Goal: Information Seeking & Learning: Check status

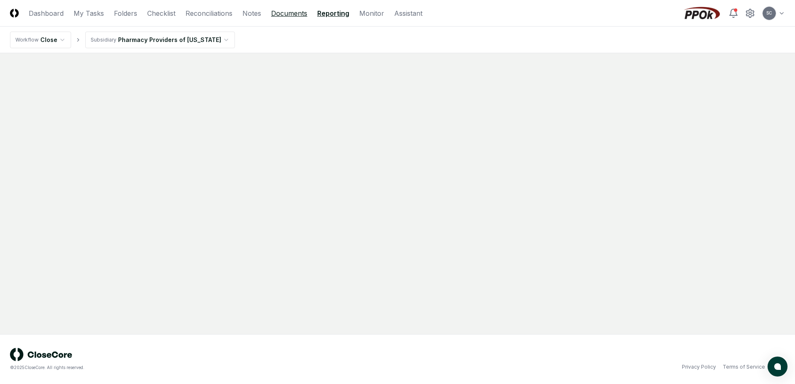
click at [289, 16] on link "Documents" at bounding box center [289, 13] width 36 height 10
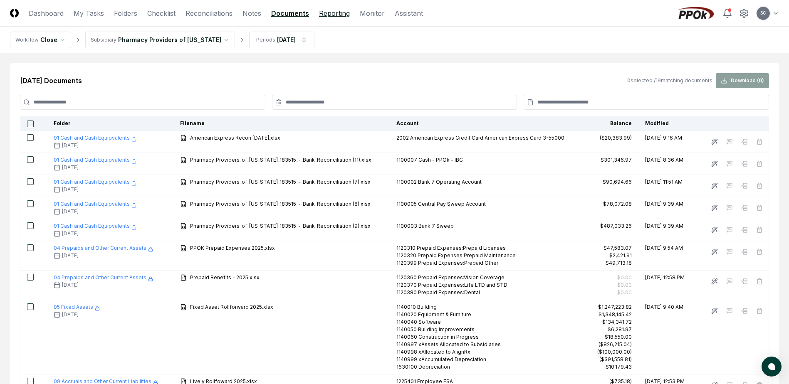
click at [333, 12] on link "Reporting" at bounding box center [334, 13] width 31 height 10
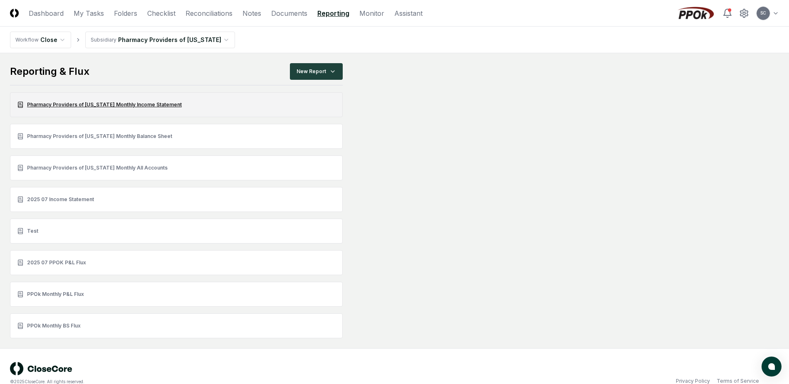
click at [102, 103] on link "Pharmacy Providers of Oklahoma Monthly Income Statement" at bounding box center [176, 104] width 333 height 25
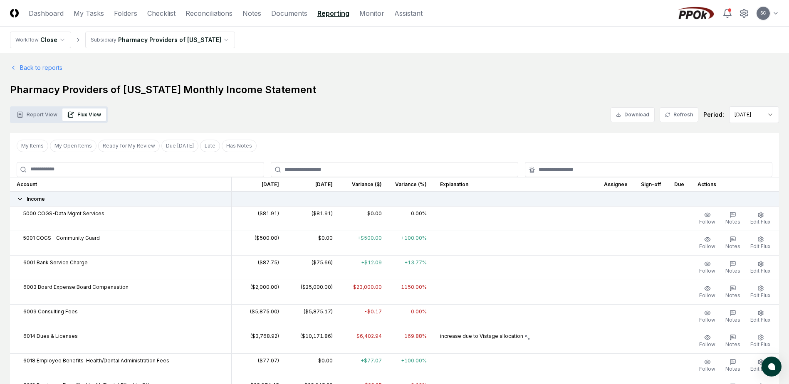
click at [83, 116] on button "Flux View" at bounding box center [84, 115] width 44 height 12
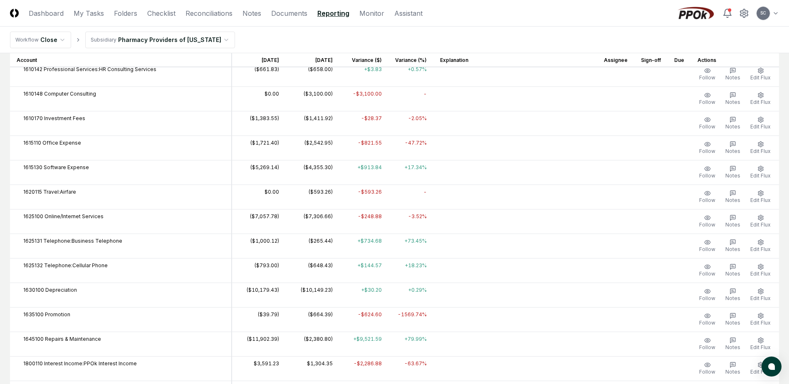
scroll to position [2079, 0]
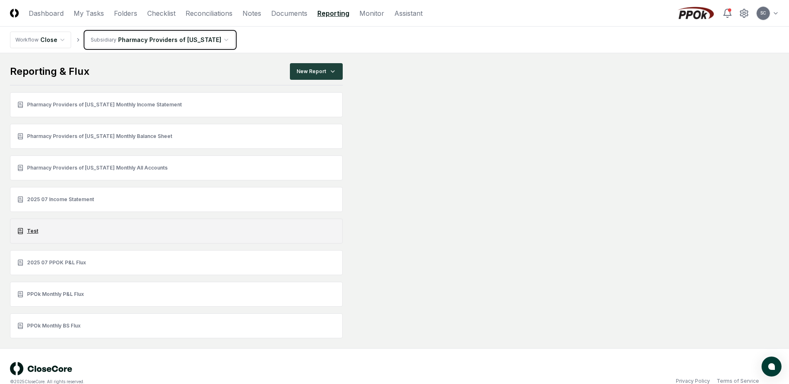
scroll to position [14, 0]
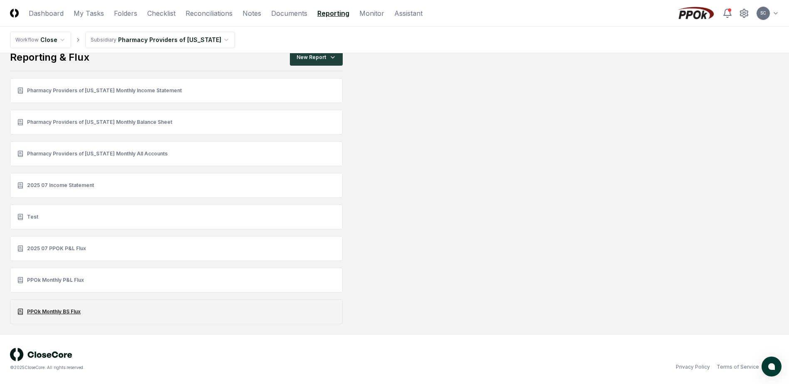
click at [46, 312] on link "PPOk Monthly BS Flux" at bounding box center [176, 311] width 333 height 25
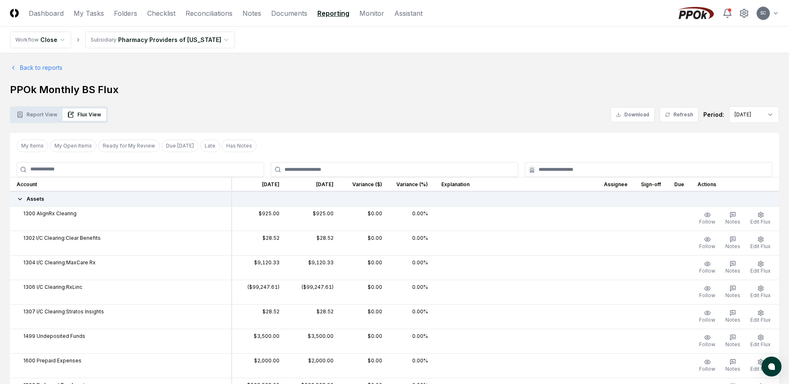
click at [80, 112] on button "Flux View" at bounding box center [84, 115] width 44 height 12
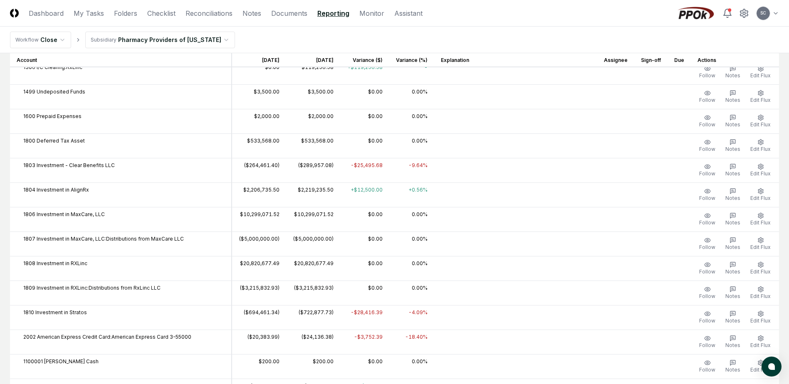
scroll to position [250, 0]
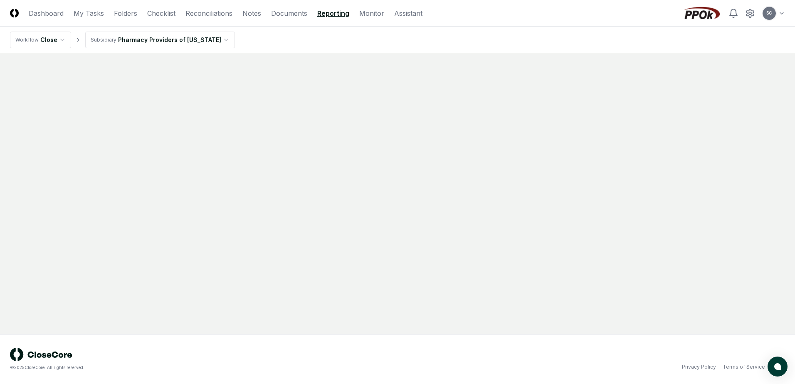
click at [336, 13] on link "Reporting" at bounding box center [333, 13] width 32 height 10
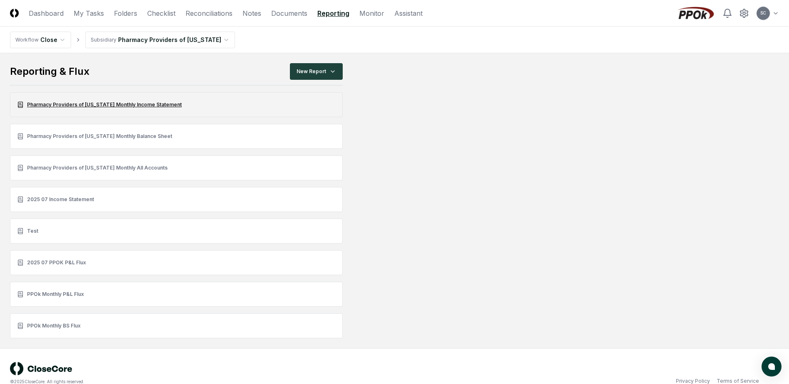
click at [80, 103] on link "Pharmacy Providers of Oklahoma Monthly Income Statement" at bounding box center [176, 104] width 333 height 25
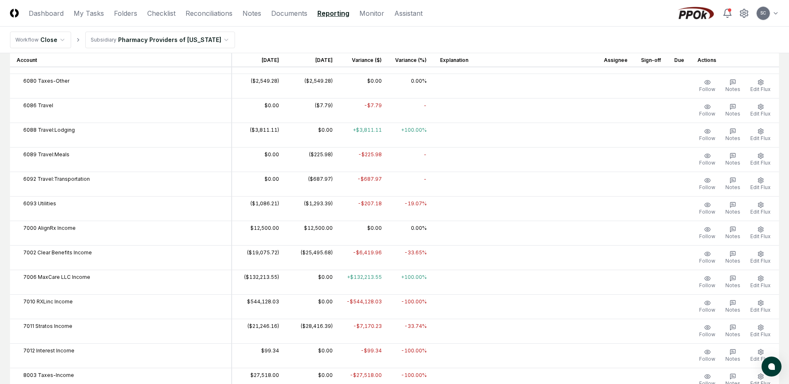
scroll to position [624, 0]
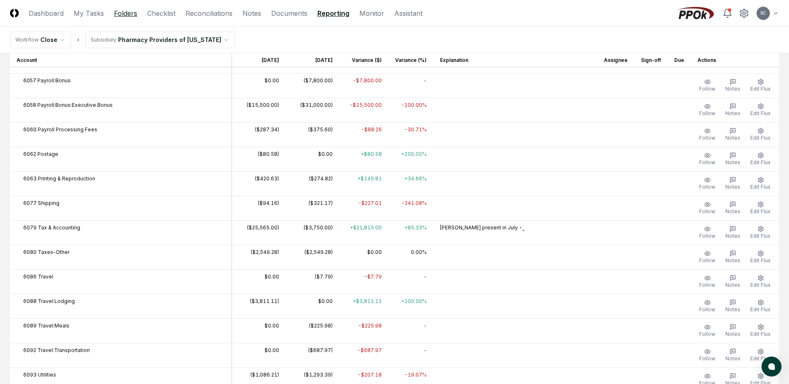
click at [121, 12] on link "Folders" at bounding box center [125, 13] width 23 height 10
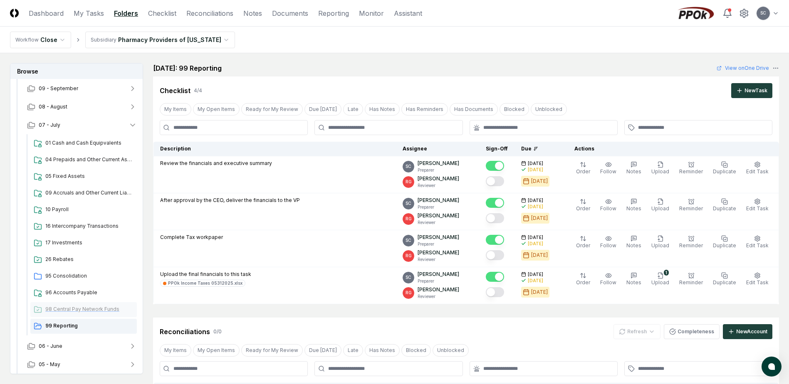
scroll to position [57, 0]
click at [68, 325] on span "99 Reporting" at bounding box center [89, 324] width 88 height 7
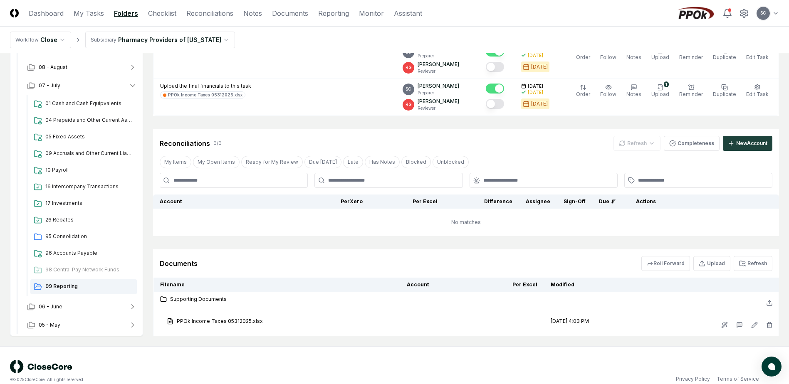
scroll to position [200, 0]
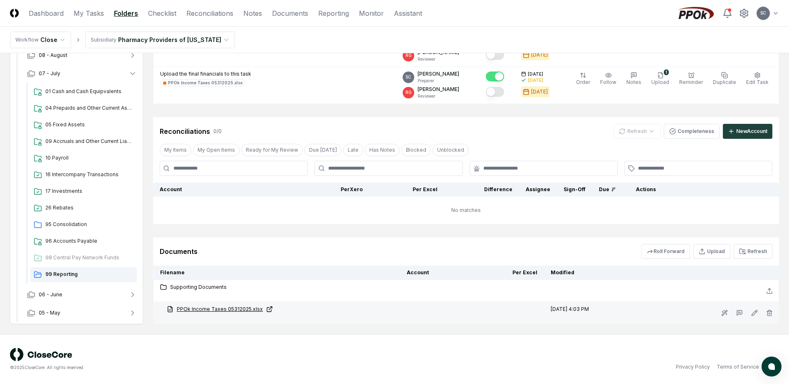
click at [237, 309] on link "PPOk Income Taxes 05312025.xlsx" at bounding box center [280, 309] width 227 height 7
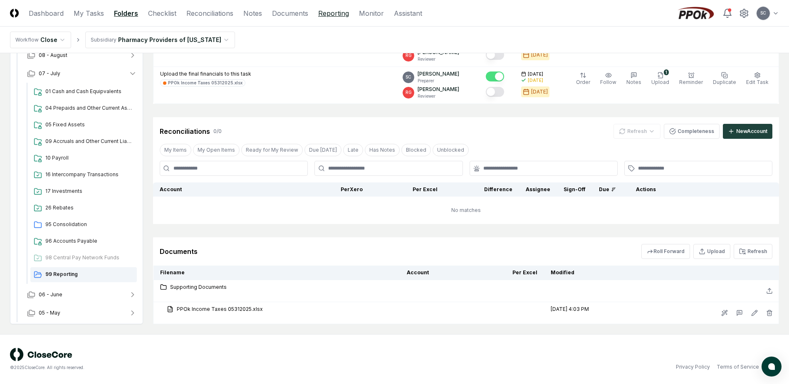
click at [331, 12] on link "Reporting" at bounding box center [333, 13] width 31 height 10
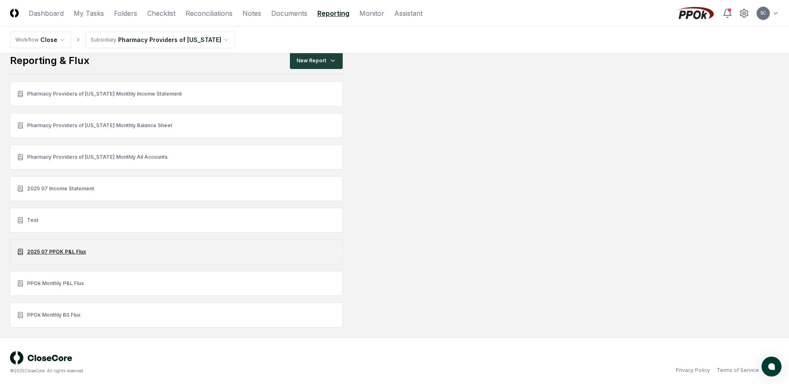
scroll to position [14, 0]
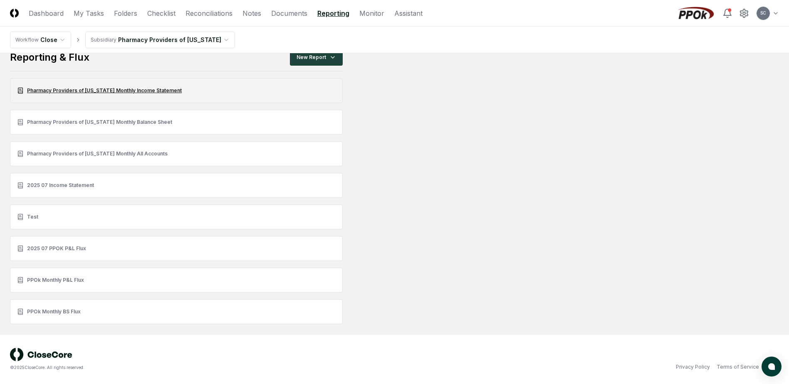
click at [75, 89] on link "Pharmacy Providers of Oklahoma Monthly Income Statement" at bounding box center [176, 90] width 333 height 25
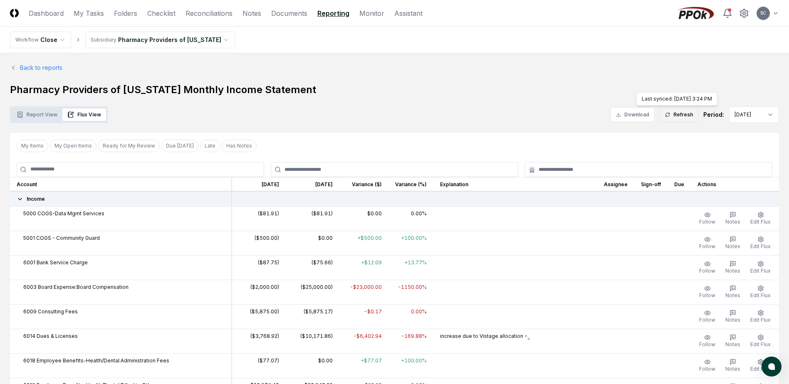
click at [687, 117] on button "Refresh" at bounding box center [679, 114] width 39 height 15
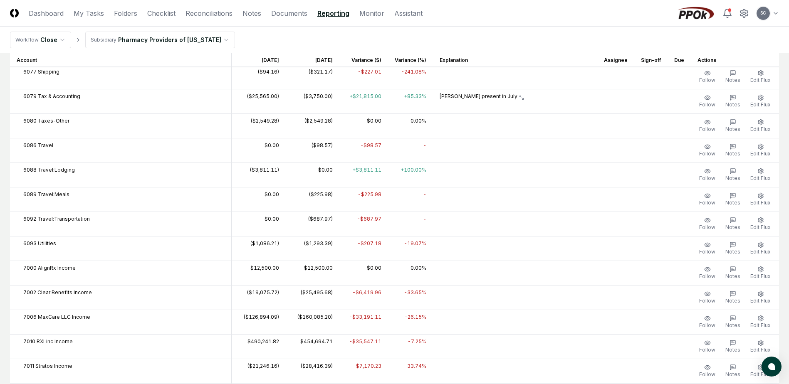
scroll to position [749, 0]
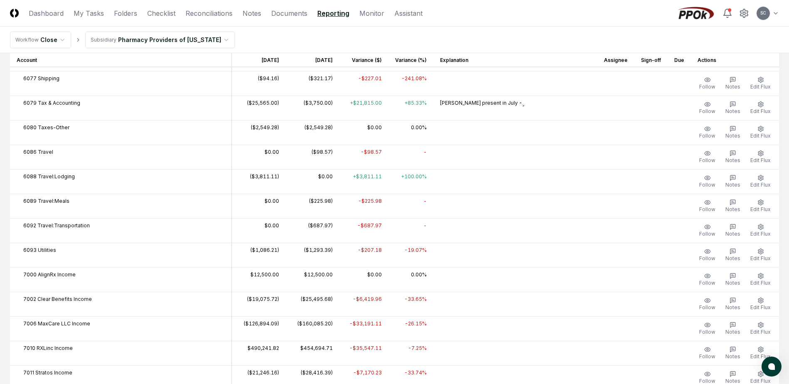
scroll to position [749, 0]
